Goal: Use online tool/utility: Utilize a website feature to perform a specific function

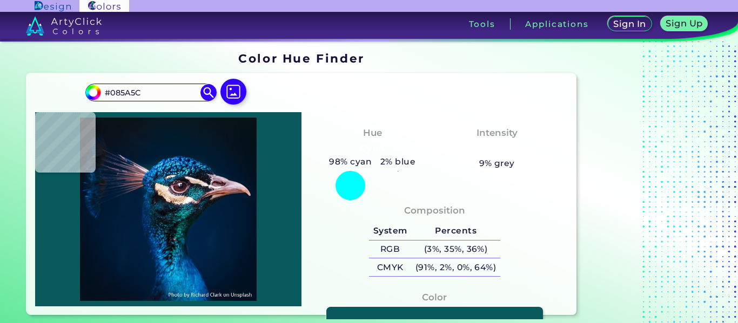
type input "#031524"
type input "#014d60"
type input "#014D60"
type input "#0674b6"
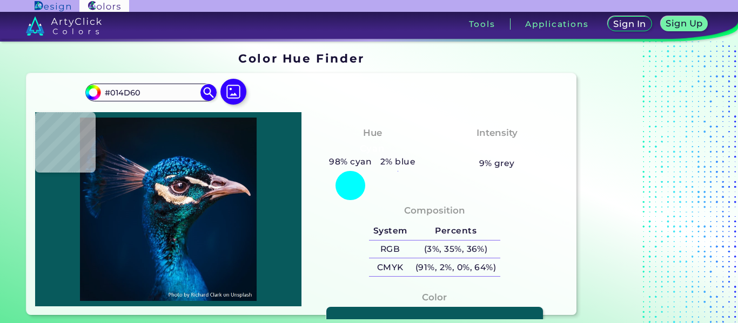
type input "#0674B6"
type input "#026ca4"
type input "#026CA4"
type input "#00487e"
type input "#00487E"
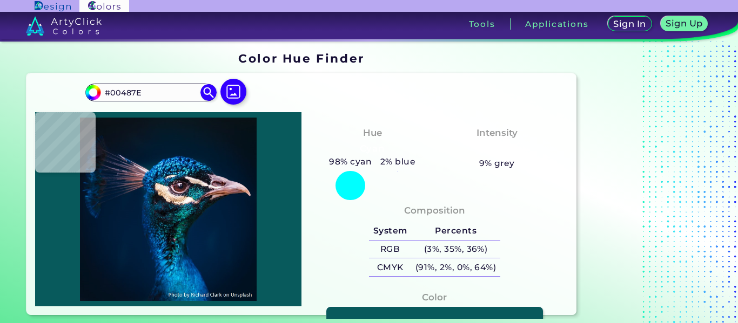
type input "#017abc"
type input "#017ABC"
type input "#1097d7"
type input "#1097D7"
type input "#0078af"
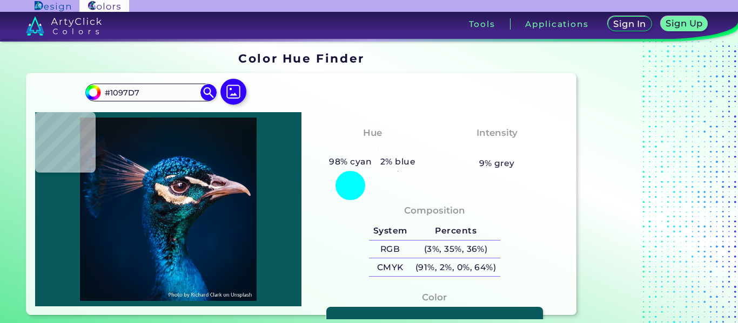
type input "#0078AF"
type input "#0071ab"
type input "#0071AB"
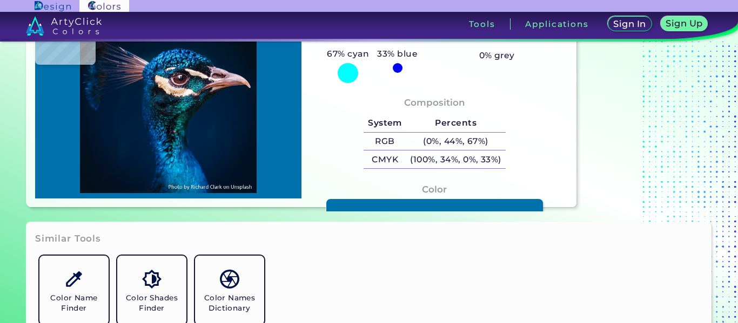
type input "#0169a3"
type input "#0169A3"
type input "#0071ab"
type input "#0071AB"
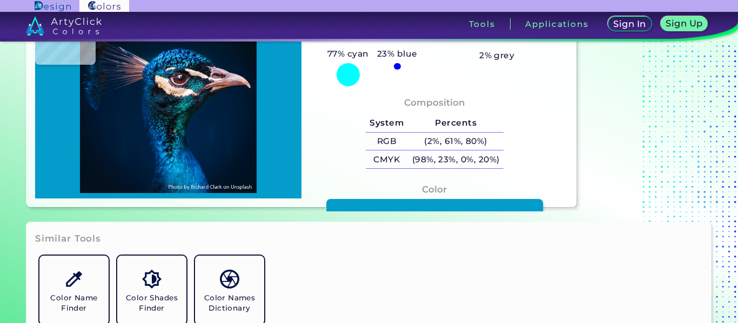
type input "#049ccb"
type input "#049CCB"
type input "#069fcf"
type input "#069FCF"
type input "#15a9d8"
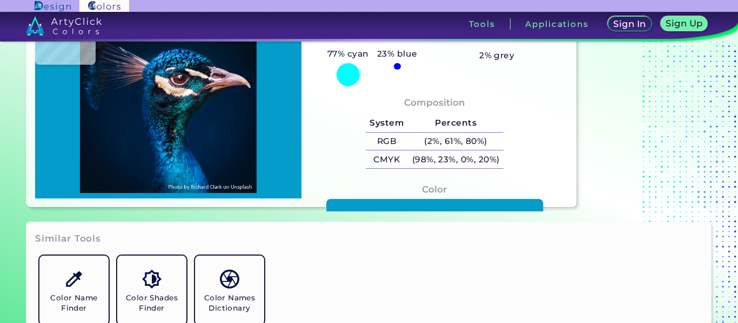
type input "#15A9D8"
type input "#0cb2de"
type input "#0CB2DE"
type input "#00a5d6"
type input "#00A5D6"
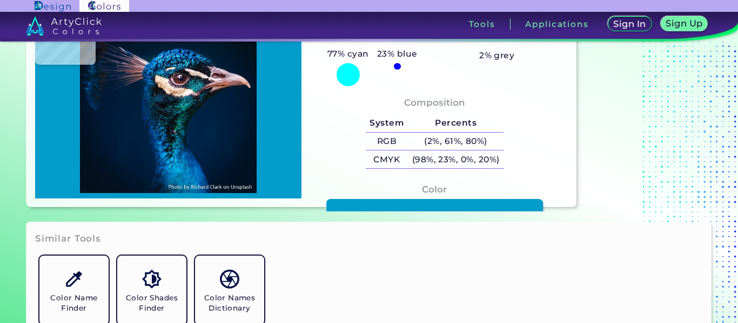
type input "#15c8f6"
type input "#15C8F6"
type input "#01a3da"
type input "#01A3DA"
type input "#008ecb"
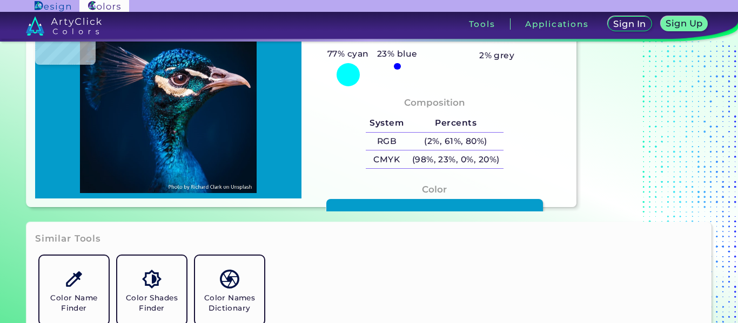
type input "#008ECB"
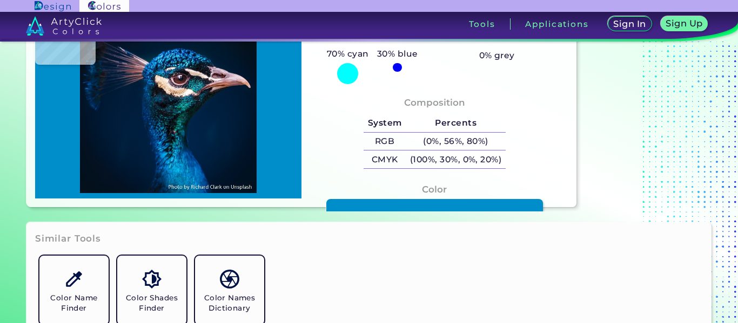
type input "#01a3da"
type input "#01A3DA"
type input "#0392d3"
type input "#0392D3"
type input "#0896d0"
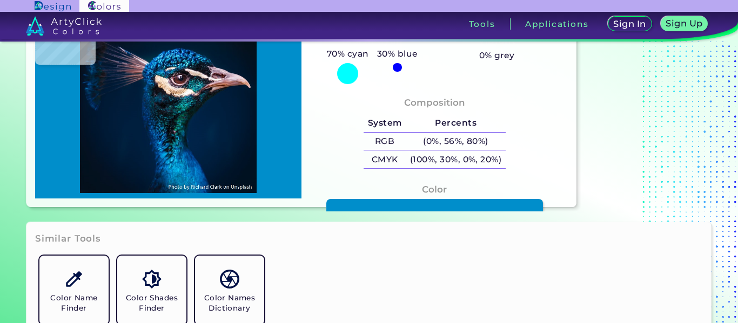
type input "#0896D0"
type input "#0b8dc9"
type input "#0B8DC9"
type input "#0070b0"
type input "#0070B0"
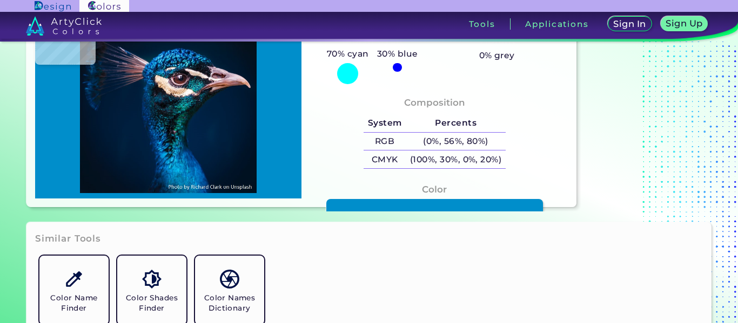
type input "#0068a8"
type input "#0068A8"
type input "#005e9d"
type input "#005E9D"
type input "#0570a9"
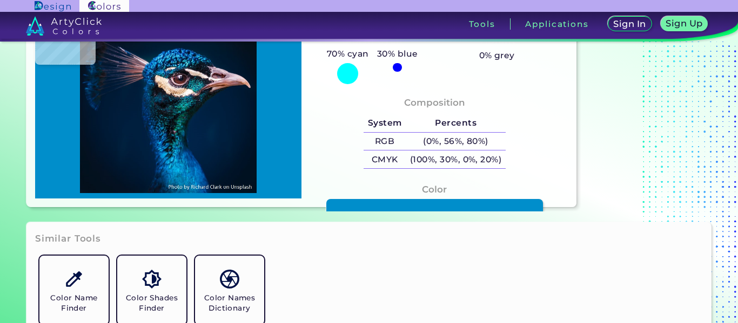
type input "#0570A9"
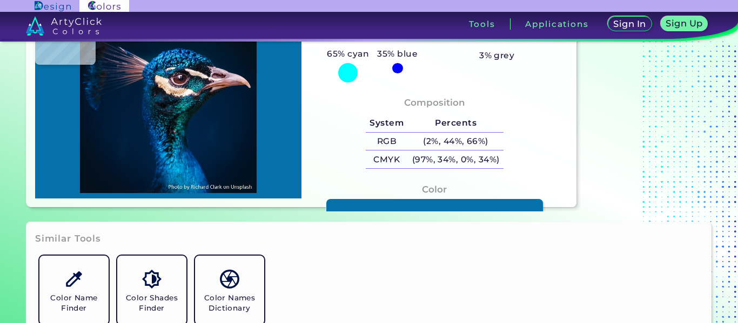
type input "#0374ab"
type input "#0374AB"
type input "#017bad"
type input "#017BAD"
type input "#0384ac"
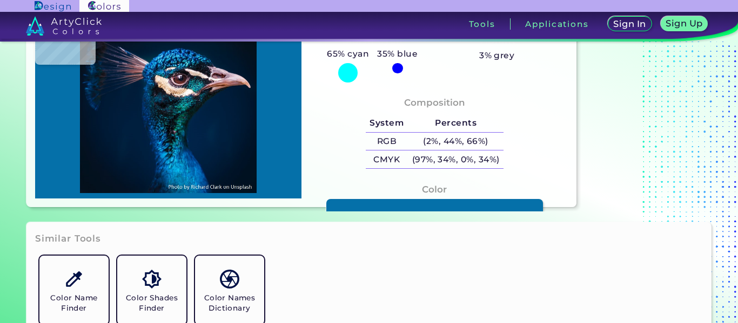
type input "#0384AC"
type input "#0d8fb3"
type input "#0D8FB3"
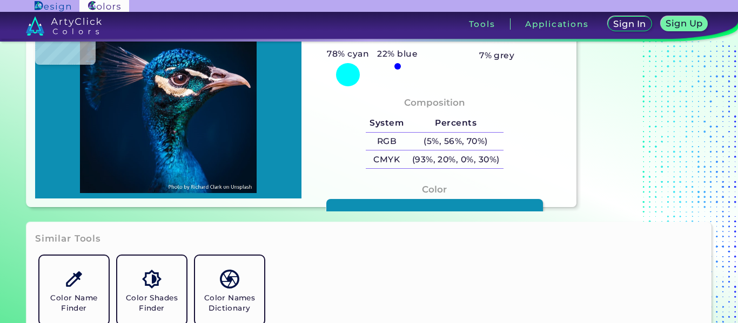
type input "#014f85"
type input "#014F85"
type input "#004d84"
type input "#004D84"
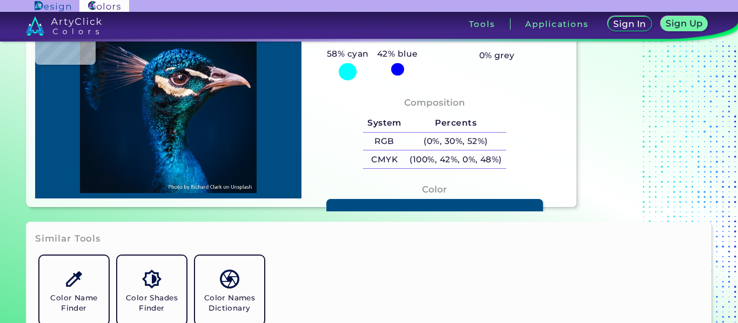
type input "#004e88"
type input "#004E88"
type input "#004d8a"
type input "#004D8A"
type input "#0b78b2"
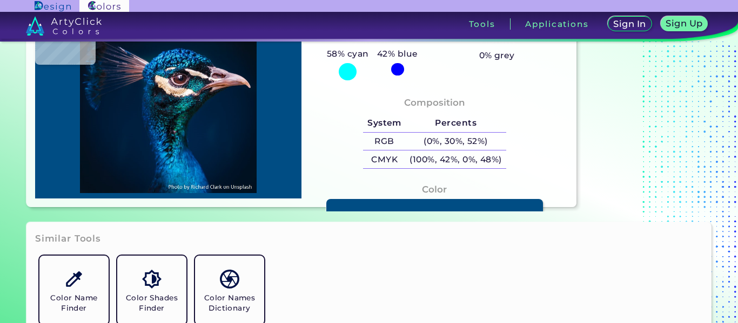
type input "#0B78B2"
type input "#004f87"
type input "#004F87"
type input "#005089"
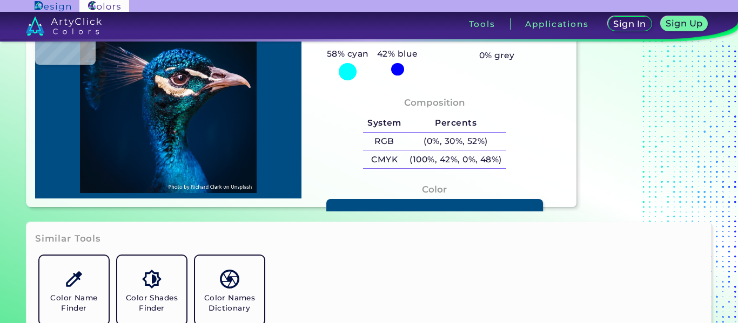
type input "#005687"
type input "#004b7b"
type input "#004B7B"
type input "#04476c"
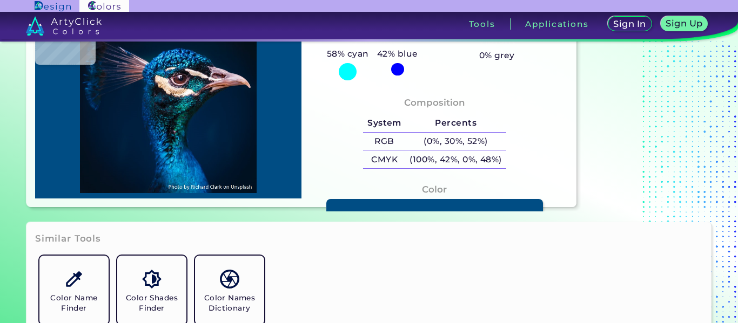
type input "#04476C"
type input "#00416e"
type input "#00416E"
type input "#002b53"
type input "#002B53"
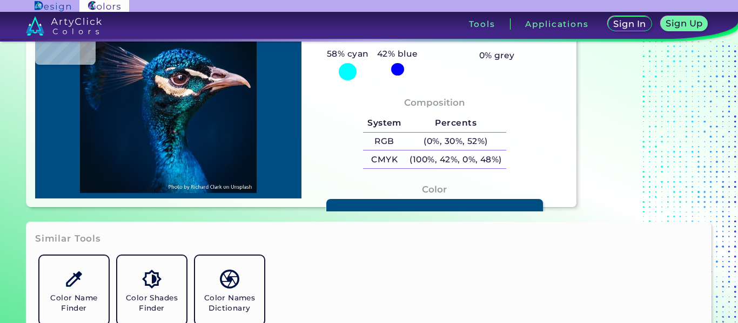
type input "#093f6b"
type input "#093F6B"
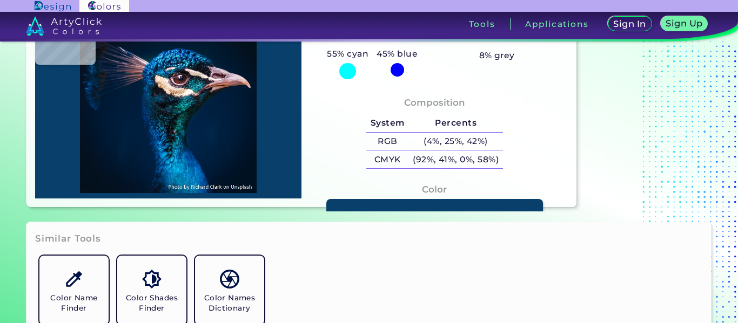
type input "#003b54"
type input "#003B54"
type input "#178fab"
type input "#178FAB"
type input "#24a8d3"
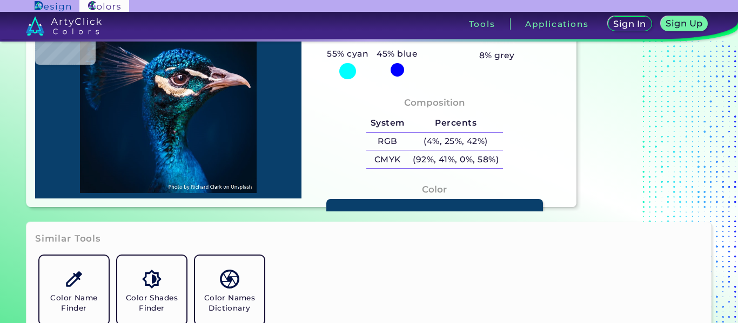
type input "#24A8D3"
type input "#005482"
type input "#001c2f"
type input "#001C2F"
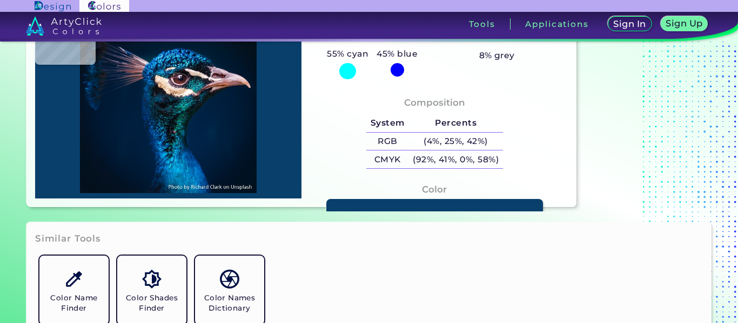
type input "#001824"
type input "#05303a"
type input "#05303A"
type input "#073946"
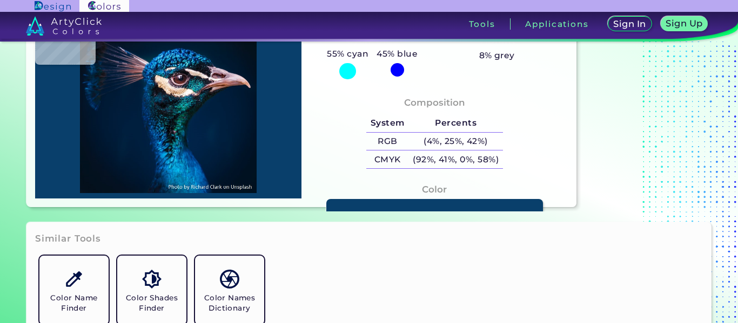
type input "#073946"
type input "#071520"
type input "#0a7466"
type input "#0A7466"
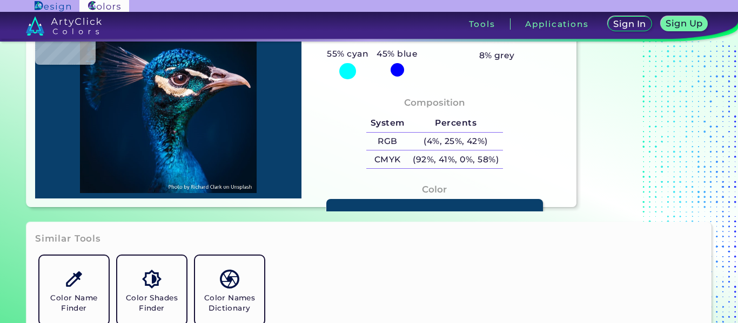
type input "#06625d"
type input "#06625D"
type input "#053d30"
type input "#053D30"
type input "#03292f"
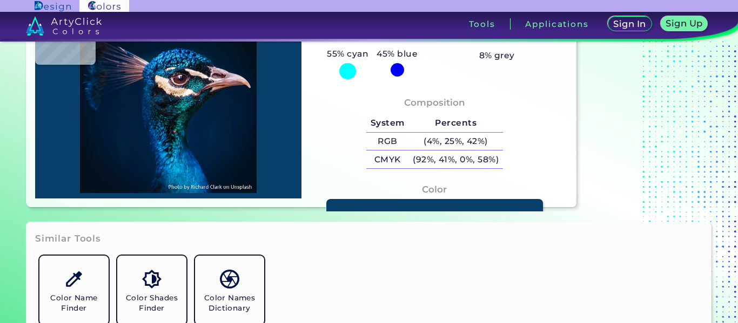
type input "#03292F"
type input "#0b0c11"
type input "#0B0C11"
type input "#061316"
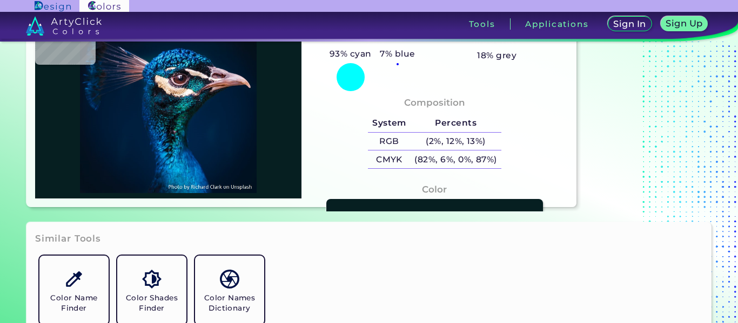
type input "#061f21"
type input "#061F21"
type input "#052426"
type input "#031c1d"
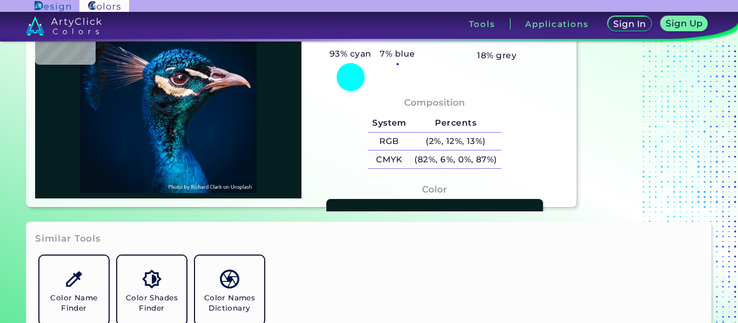
type input "#031C1D"
type input "#031210"
type input "#011219"
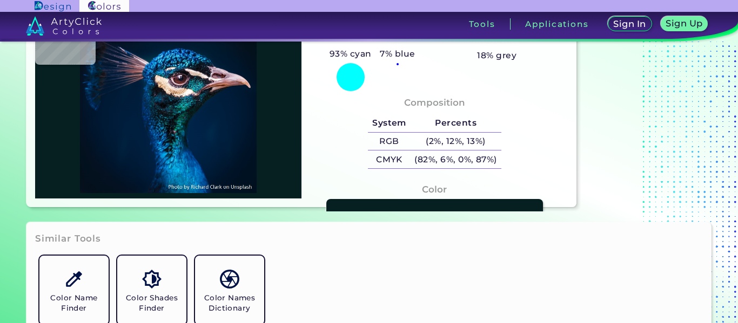
type input "#0c2935"
type input "#0C2935"
type input "#092f3e"
type input "#092F3E"
type input "#173f4b"
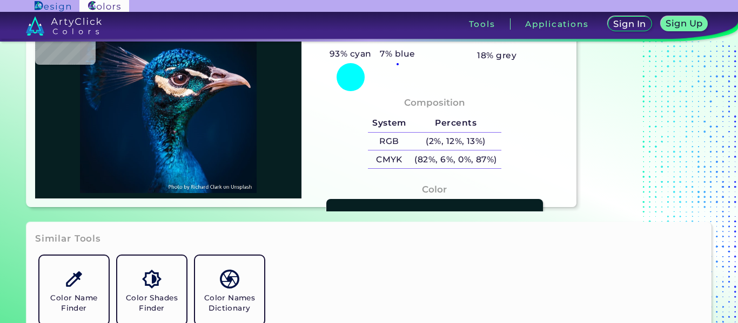
type input "#173F4B"
type input "#11373e"
type input "#11373E"
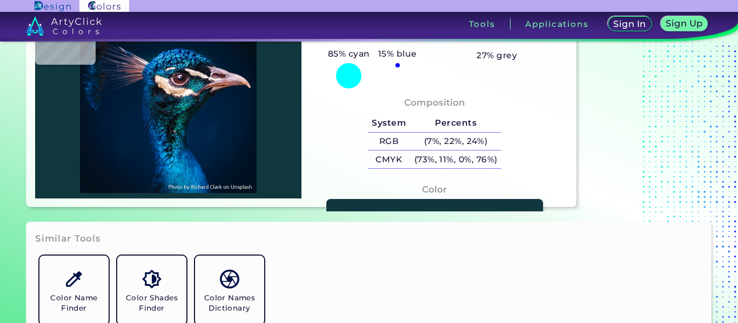
scroll to position [0, 0]
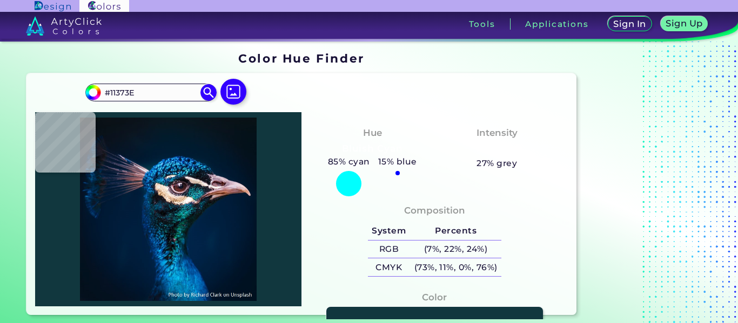
type input "#0a171f"
type input "#0A171F"
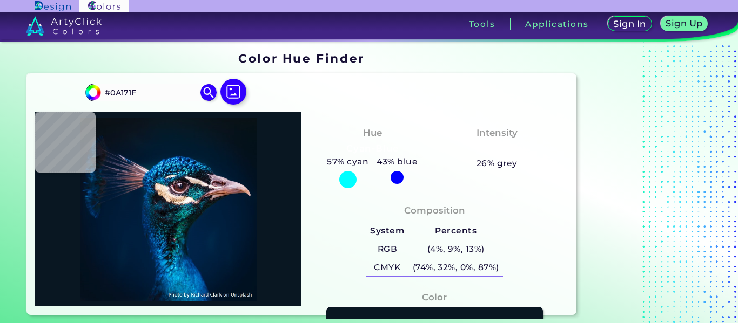
type input "#091722"
type input "#071822"
type input "#091722"
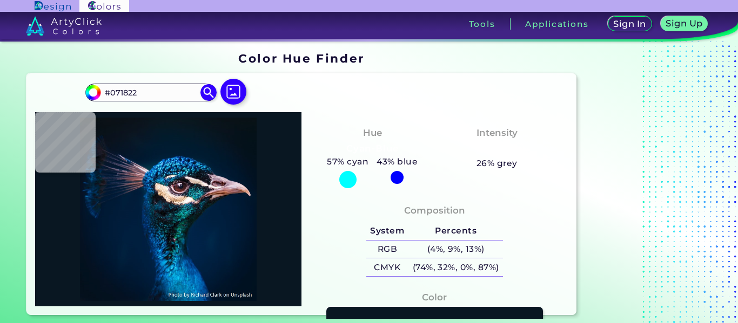
type input "#091722"
type input "#061721"
type input "#07151e"
type input "#07151E"
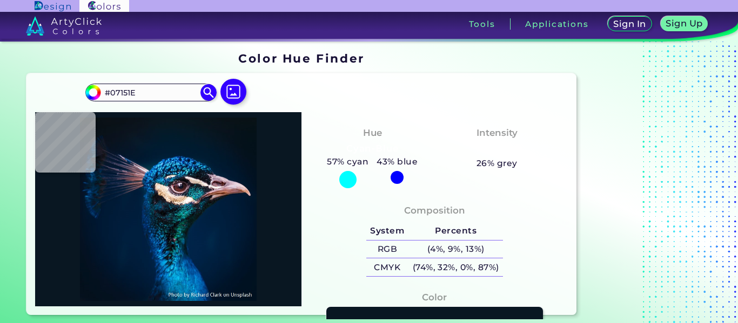
type input "#09111c"
type input "#09111C"
type input "#05121b"
type input "#05121B"
type input "#041117"
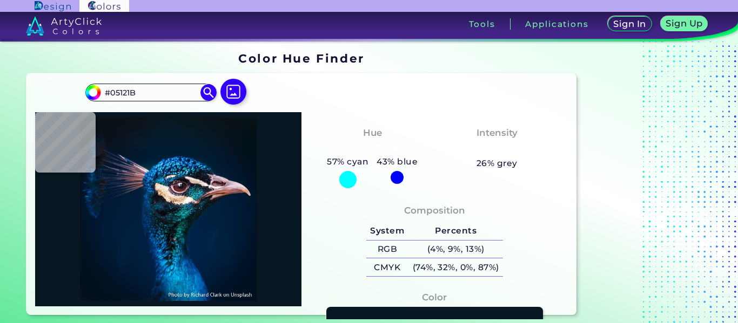
type input "#041117"
type input "#000000"
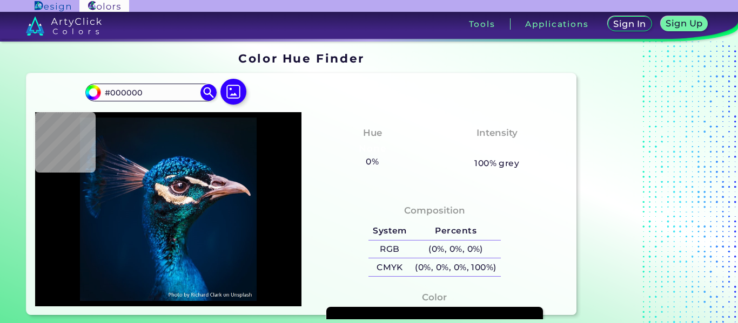
type input "#00162c"
type input "#00162C"
type input "#063462"
type input "#0276ac"
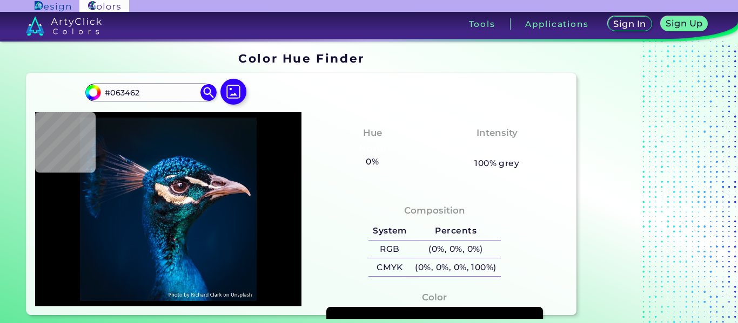
type input "#0276AC"
type input "#41374f"
type input "#41374F"
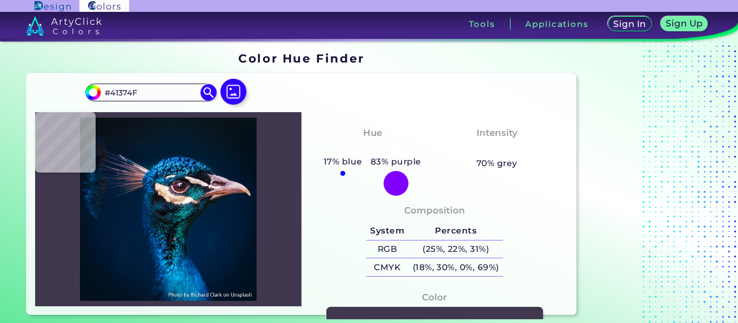
type input "#032944"
type input "#04283c"
type input "#04283C"
type input "#110e17"
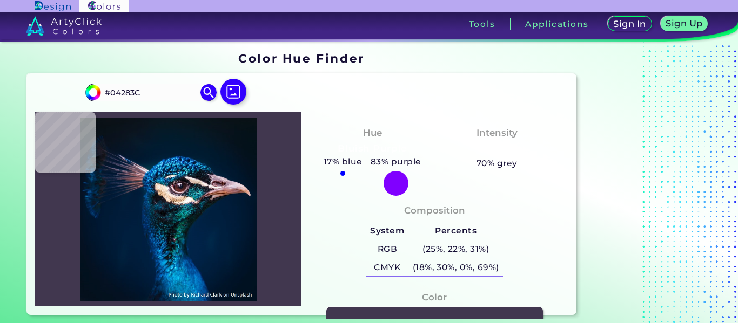
type input "#110E17"
type input "#1a2439"
type input "#1A2439"
type input "#021932"
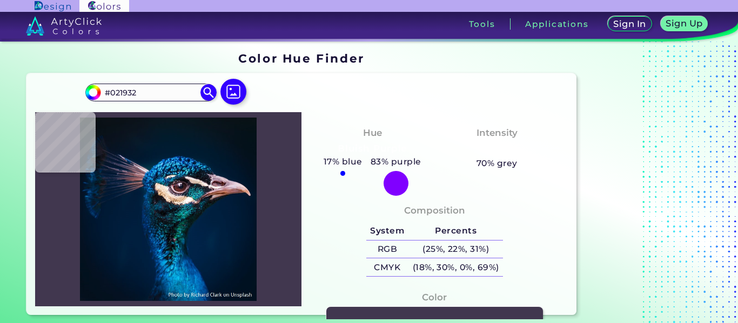
type input "#001935"
type input "#0b203f"
type input "#0B203F"
type input "#564f66"
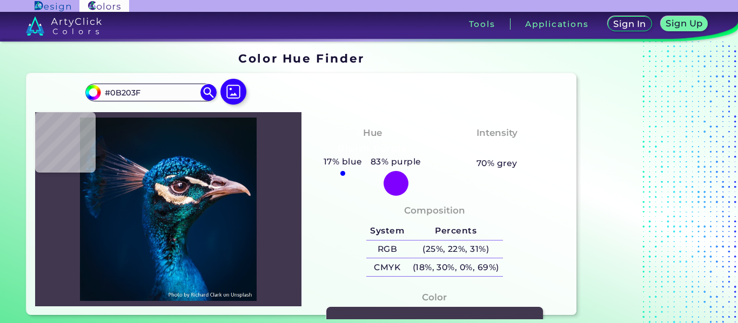
type input "#564F66"
type input "#232c3d"
type input "#232C3D"
type input "#443747"
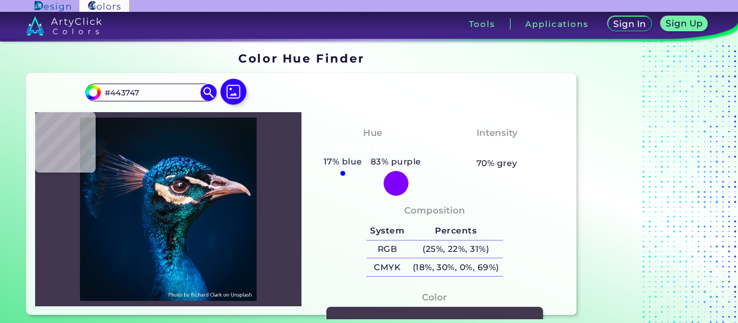
type input "#043251"
type input "#0f589f"
type input "#0F589F"
type input "#0d5a99"
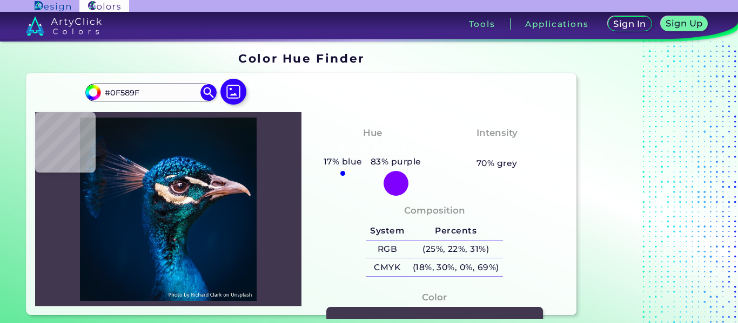
type input "#0D5A99"
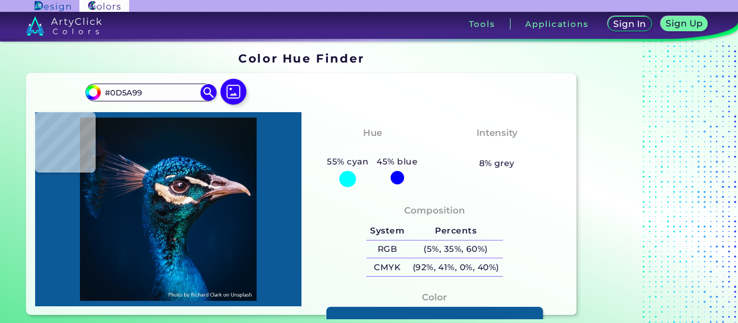
type input "#014e85"
type input "#014E85"
type input "#014f91"
type input "#014F91"
type input "#003b69"
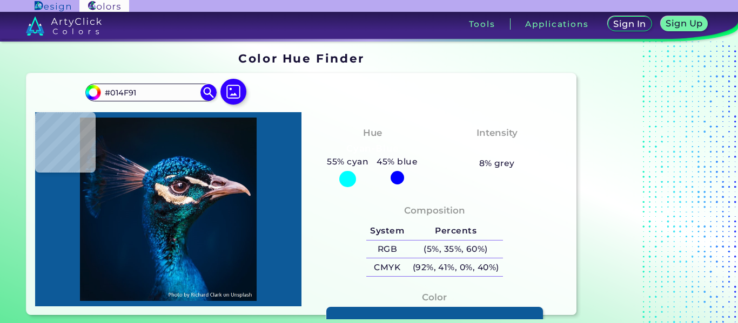
type input "#003B69"
type input "#123a58"
type input "#123A58"
type input "#114050"
